Goal: Task Accomplishment & Management: Use online tool/utility

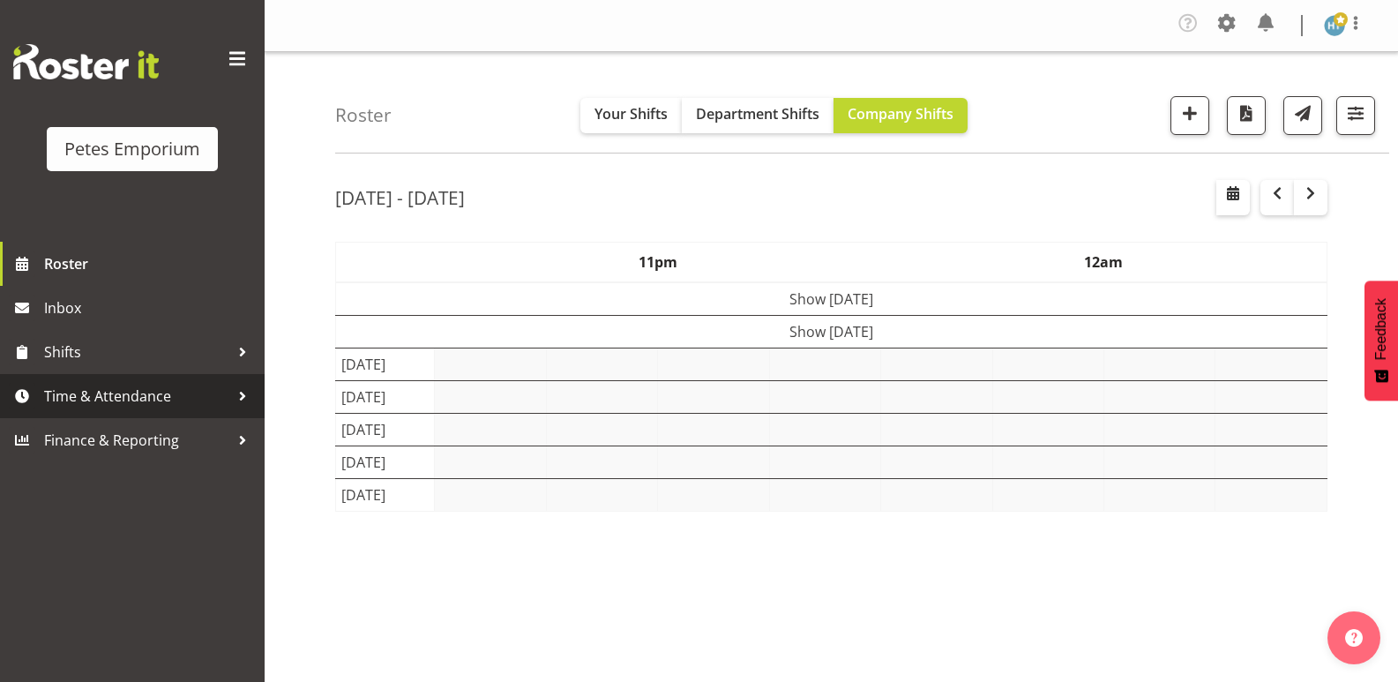
click at [136, 397] on span "Time & Attendance" at bounding box center [136, 396] width 185 height 26
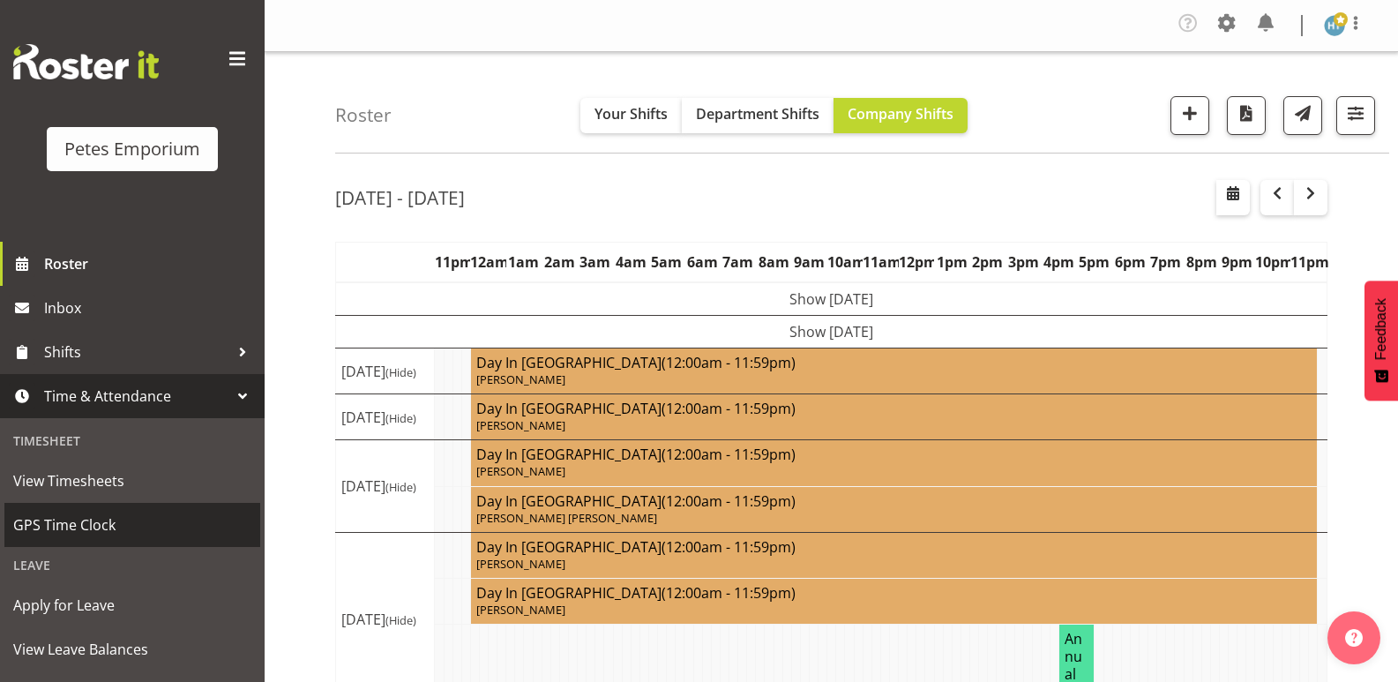
click at [78, 520] on span "GPS Time Clock" at bounding box center [132, 525] width 238 height 26
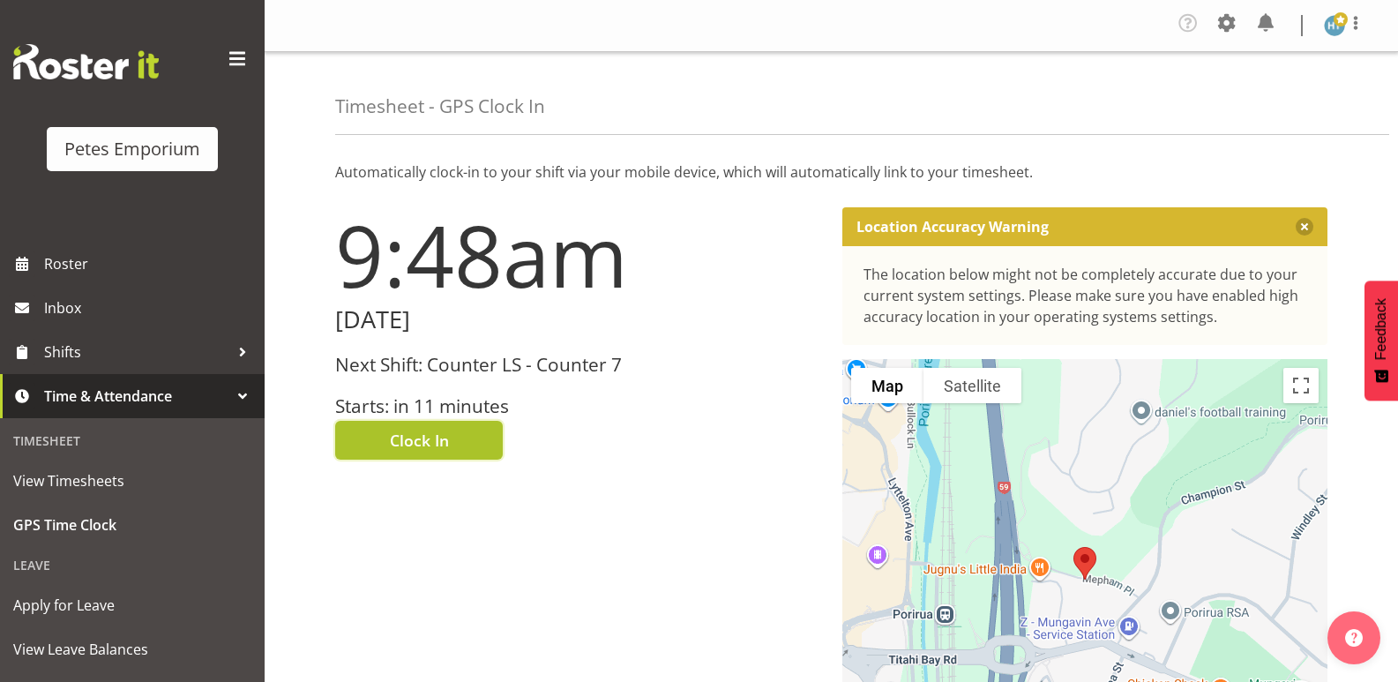
click at [456, 435] on button "Clock In" at bounding box center [419, 440] width 168 height 39
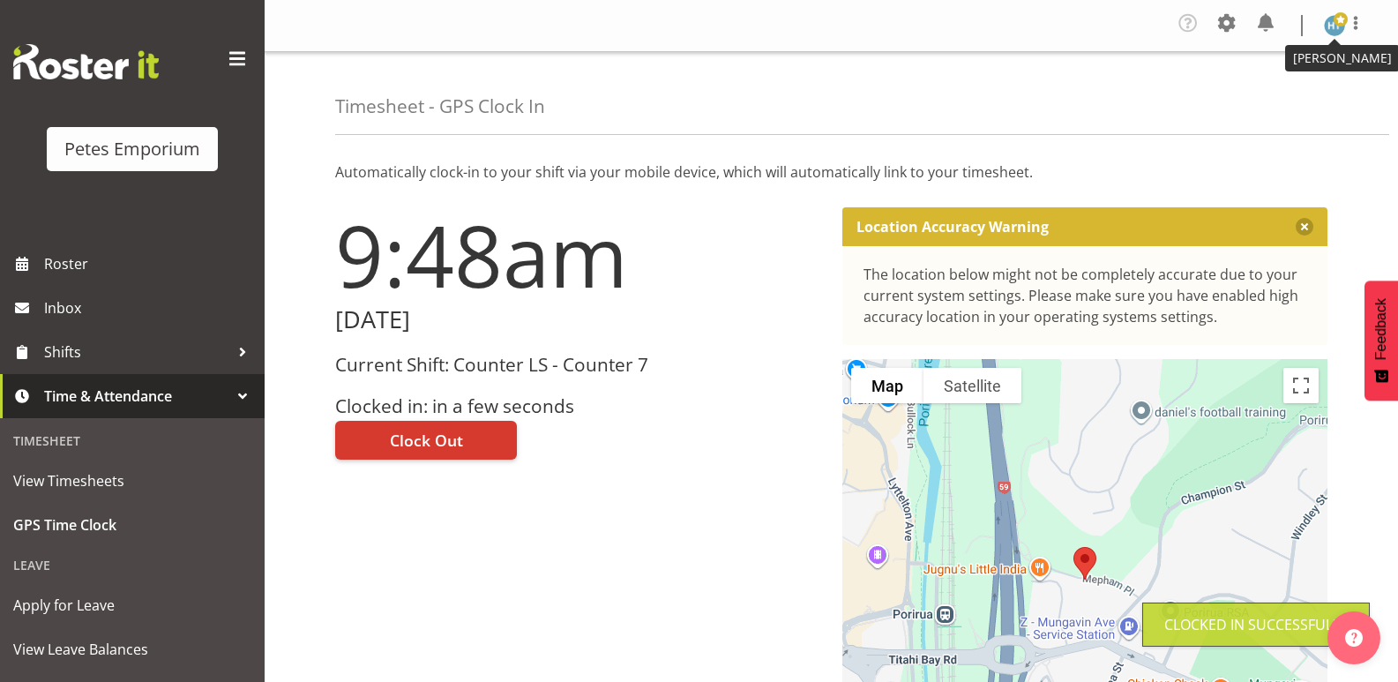
click at [1335, 31] on img at bounding box center [1334, 25] width 21 height 21
click at [1272, 96] on link "Log Out" at bounding box center [1281, 97] width 169 height 32
